Goal: Task Accomplishment & Management: Complete application form

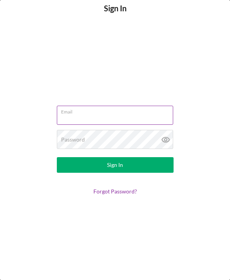
click at [116, 124] on input "Email" at bounding box center [115, 115] width 116 height 19
type input "[EMAIL_ADDRESS][DOMAIN_NAME]"
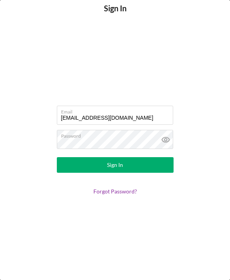
click at [116, 169] on div "Sign In" at bounding box center [115, 165] width 16 height 16
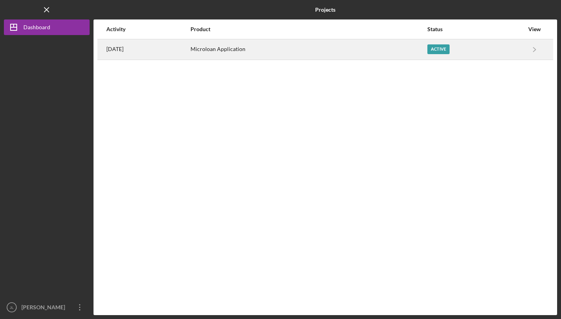
click at [230, 48] on div "Active" at bounding box center [438, 49] width 22 height 10
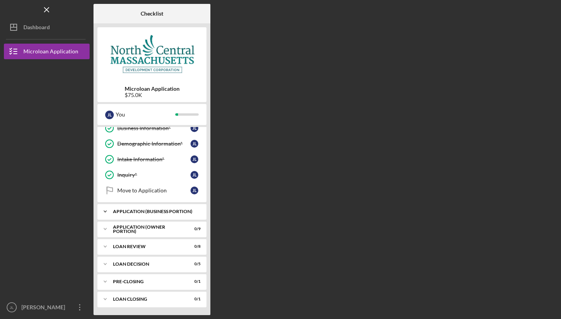
scroll to position [38, 0]
click at [131, 210] on div "APPLICATION (BUSINESS PORTION)" at bounding box center [155, 211] width 84 height 5
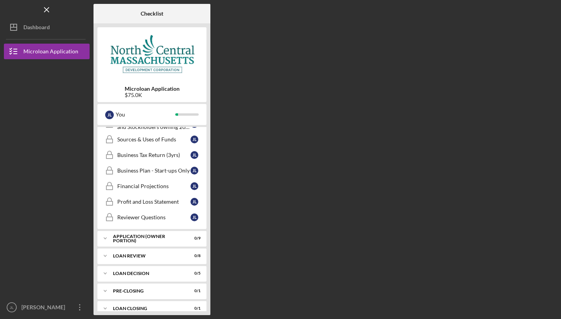
scroll to position [235, 0]
click at [130, 235] on div "Icon/Expander APPLICATION (OWNER PORTION) 0 / 9" at bounding box center [151, 239] width 109 height 16
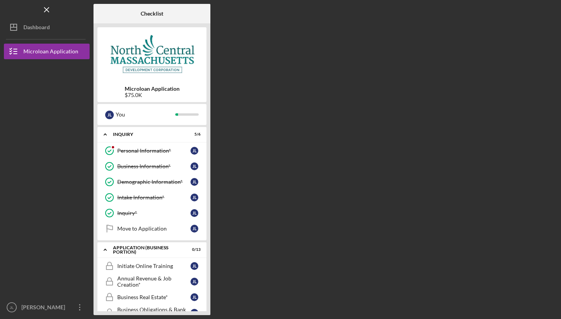
scroll to position [0, 0]
click at [130, 228] on div "Move to Application" at bounding box center [153, 228] width 73 height 6
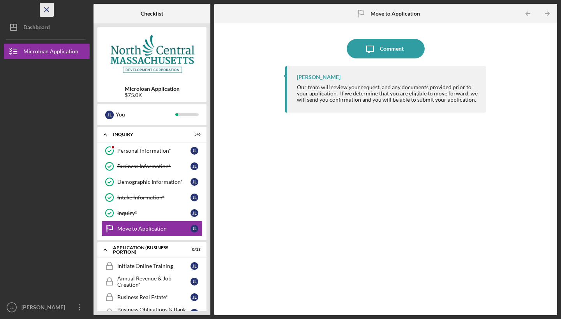
click at [48, 11] on line "button" at bounding box center [46, 9] width 4 height 4
